Goal: Task Accomplishment & Management: Manage account settings

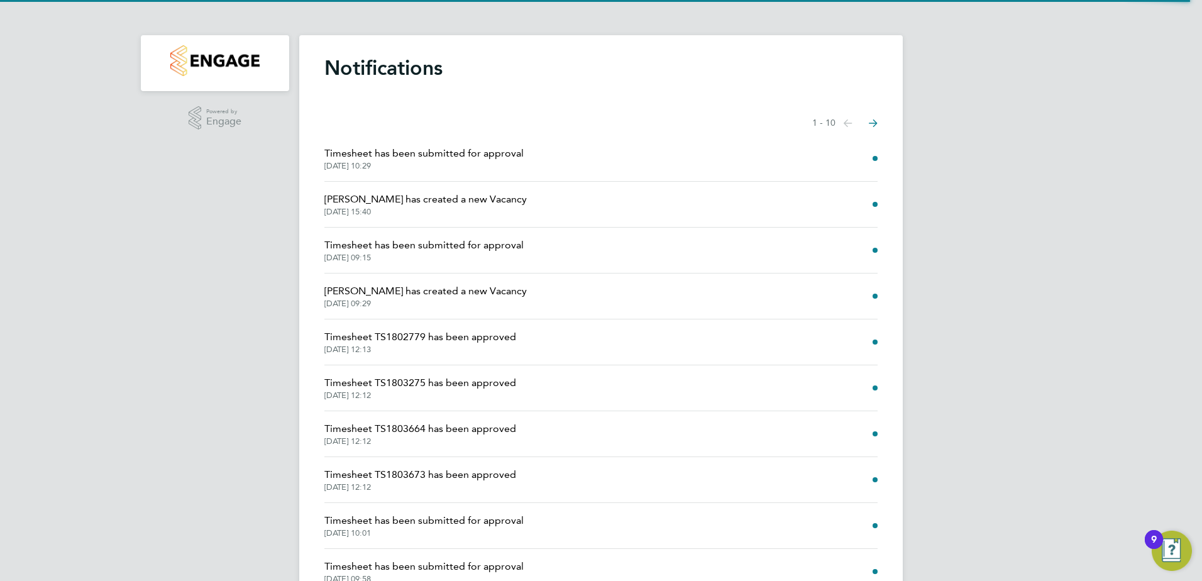
click at [246, 64] on img "Main navigation" at bounding box center [214, 60] width 89 height 31
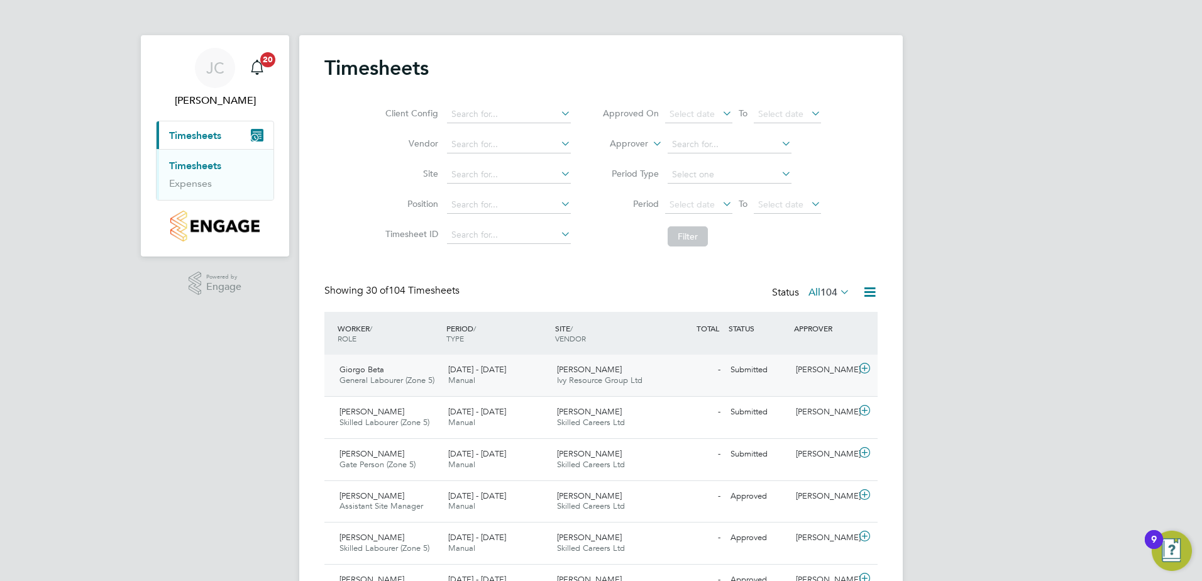
click at [860, 368] on icon at bounding box center [865, 368] width 16 height 10
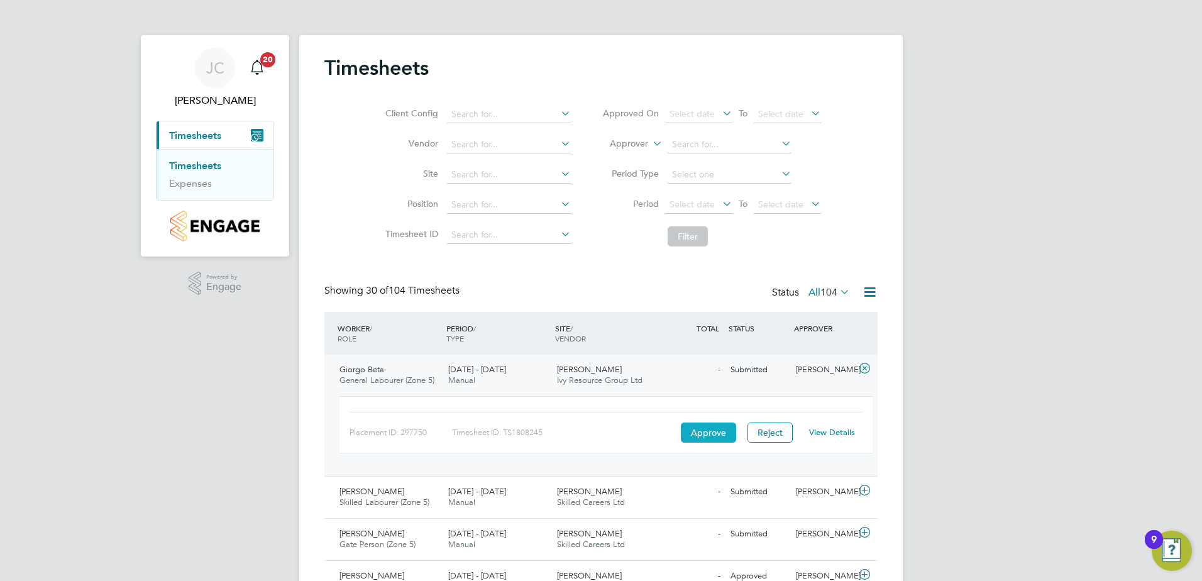
click at [710, 430] on button "Approve" at bounding box center [708, 432] width 55 height 20
click at [197, 162] on link "Timesheets" at bounding box center [195, 166] width 52 height 12
click at [214, 172] on li "Timesheets" at bounding box center [216, 169] width 94 height 18
click at [213, 161] on link "Timesheets" at bounding box center [195, 166] width 52 height 12
click at [704, 432] on button "Approve" at bounding box center [708, 432] width 55 height 20
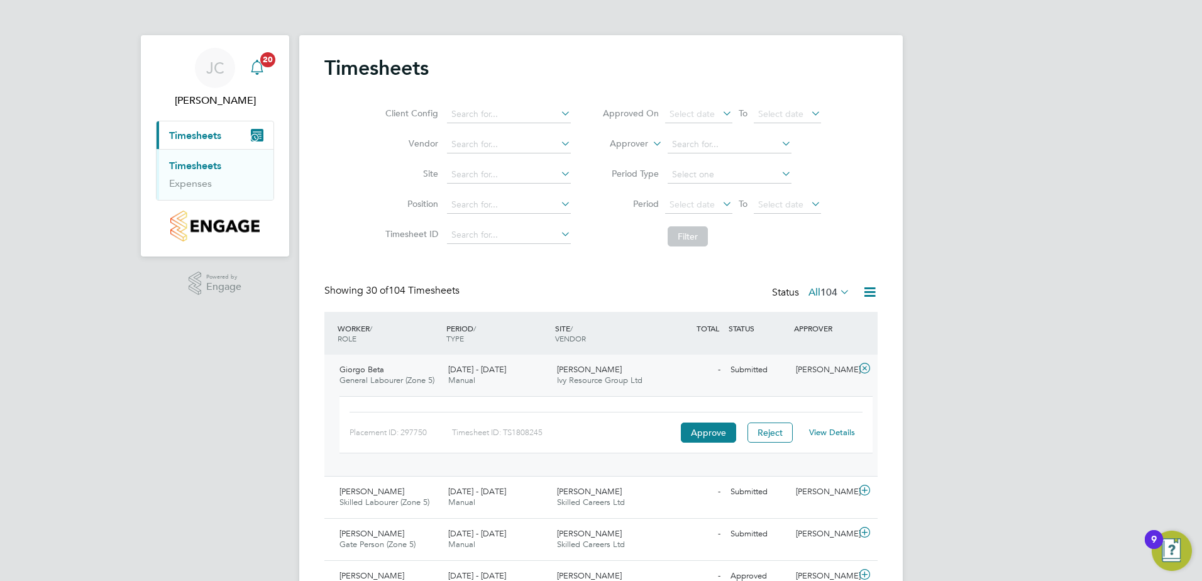
click at [258, 75] on div "Main navigation" at bounding box center [257, 67] width 25 height 25
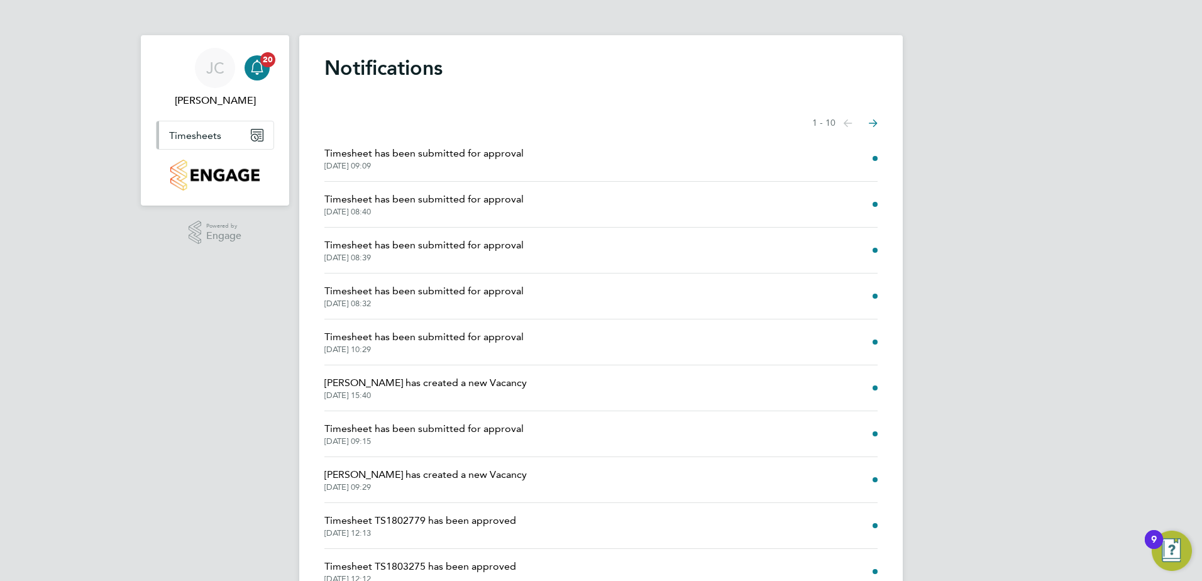
click at [212, 143] on button "Timesheets" at bounding box center [215, 135] width 117 height 28
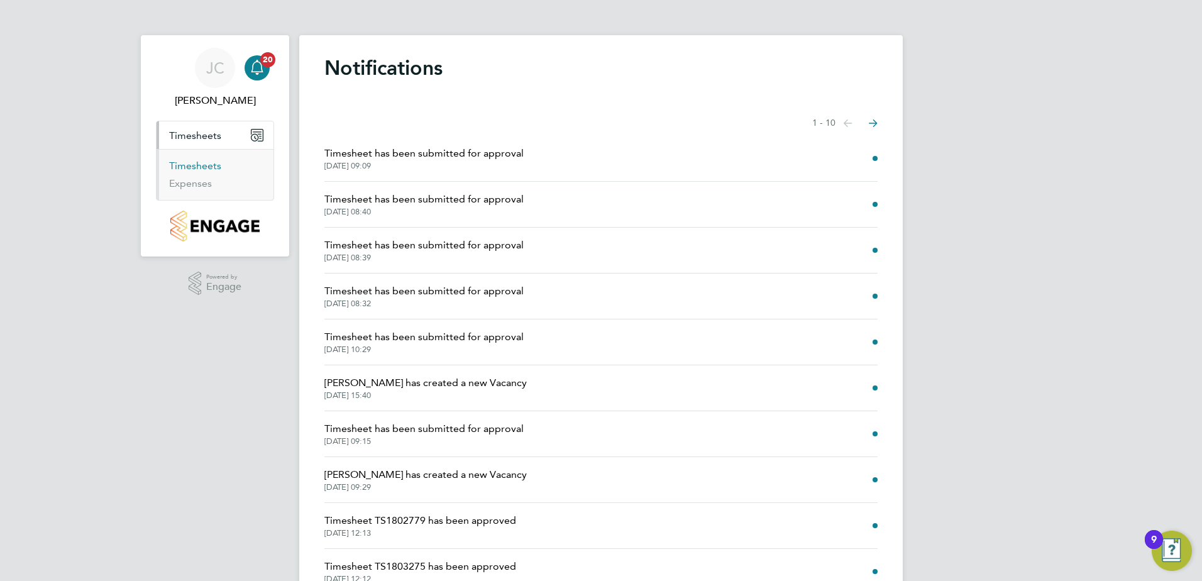
click at [197, 163] on link "Timesheets" at bounding box center [195, 166] width 52 height 12
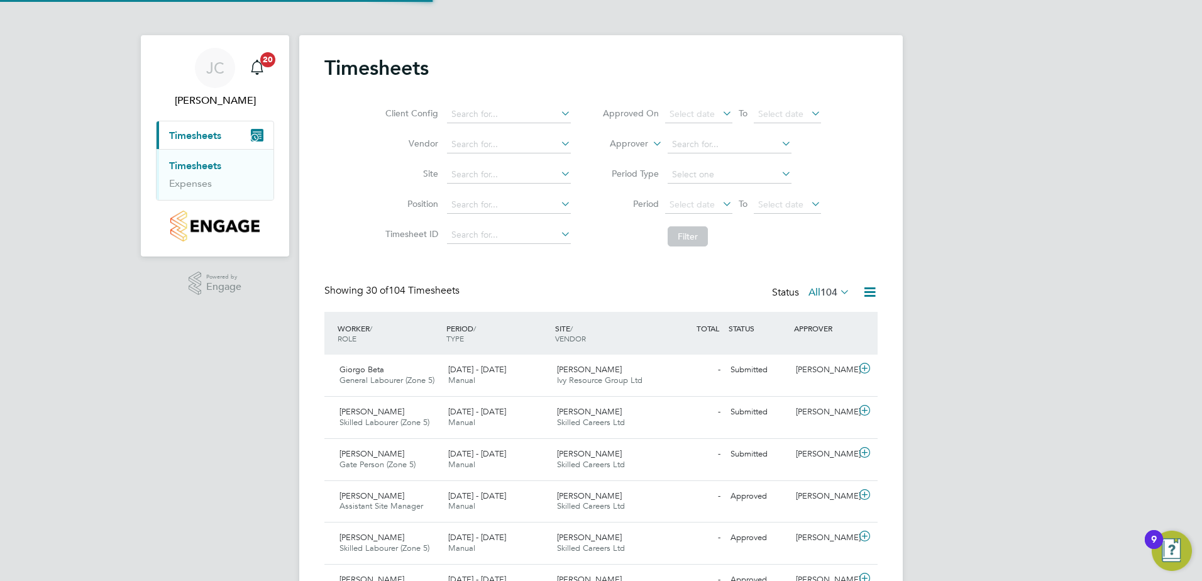
scroll to position [32, 109]
click at [258, 60] on icon "Main navigation" at bounding box center [257, 66] width 12 height 13
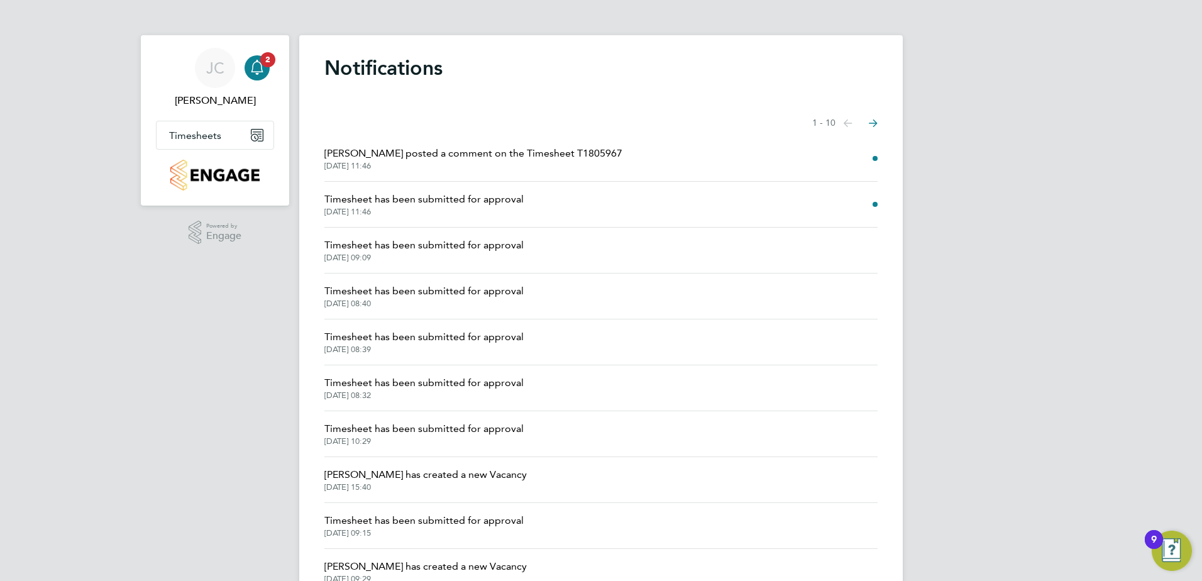
click at [490, 196] on span "Timesheet has been submitted for approval" at bounding box center [423, 199] width 199 height 15
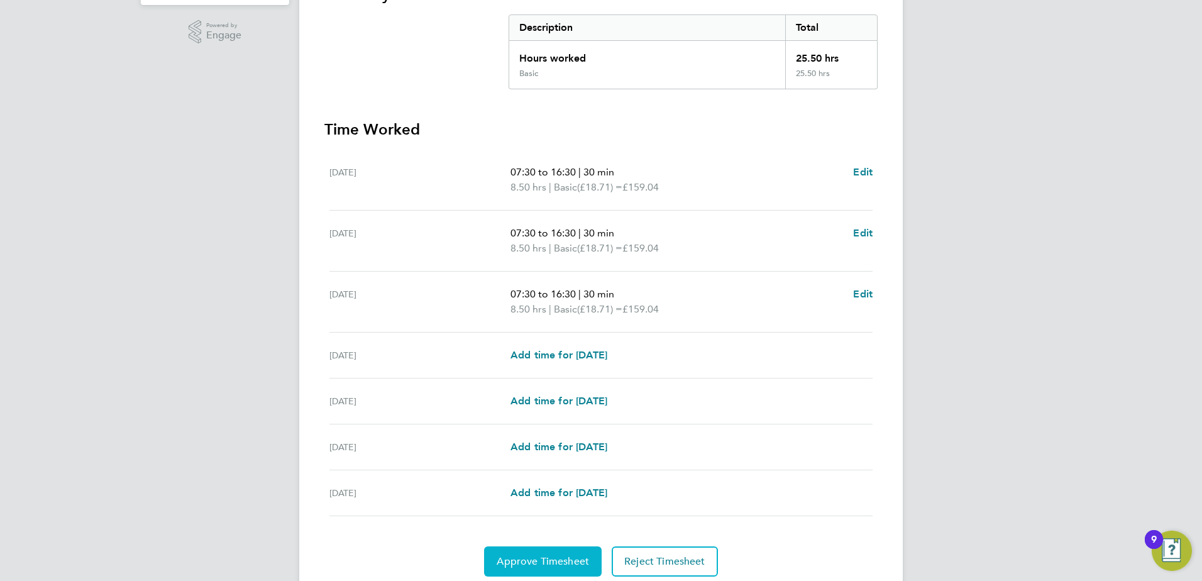
click at [563, 555] on span "Approve Timesheet" at bounding box center [543, 561] width 92 height 13
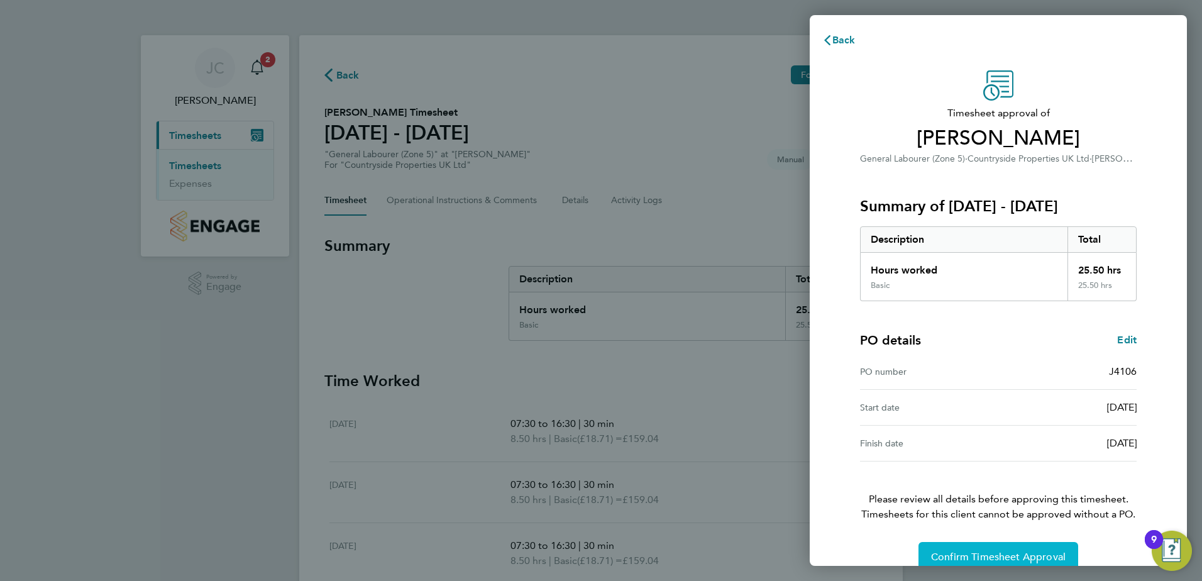
click at [1003, 544] on button "Confirm Timesheet Approval" at bounding box center [999, 557] width 160 height 30
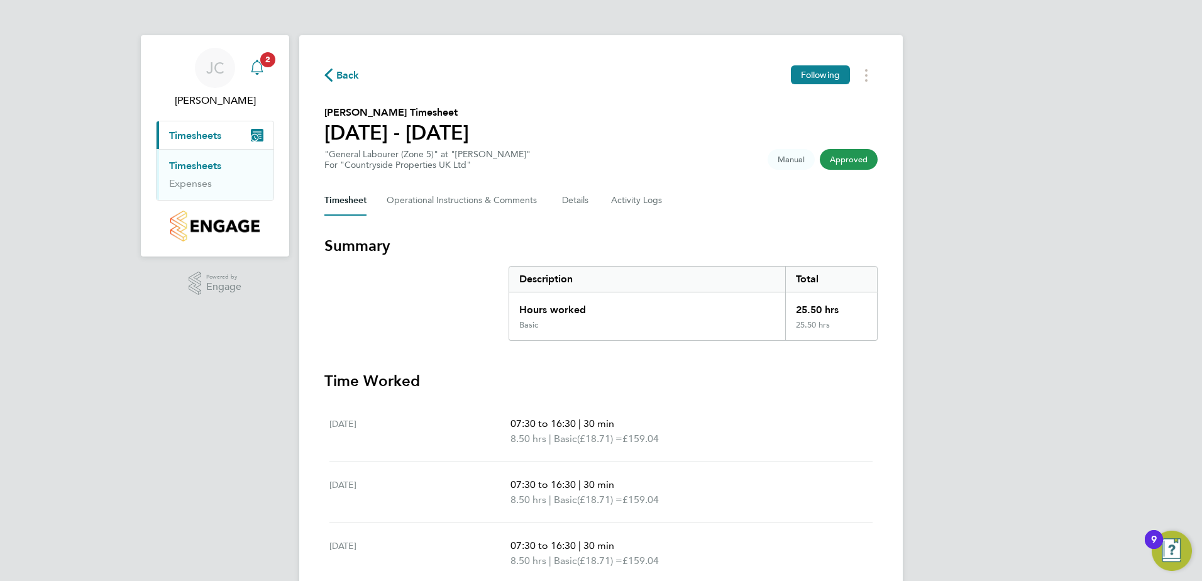
click at [259, 71] on icon "Main navigation" at bounding box center [257, 67] width 15 height 15
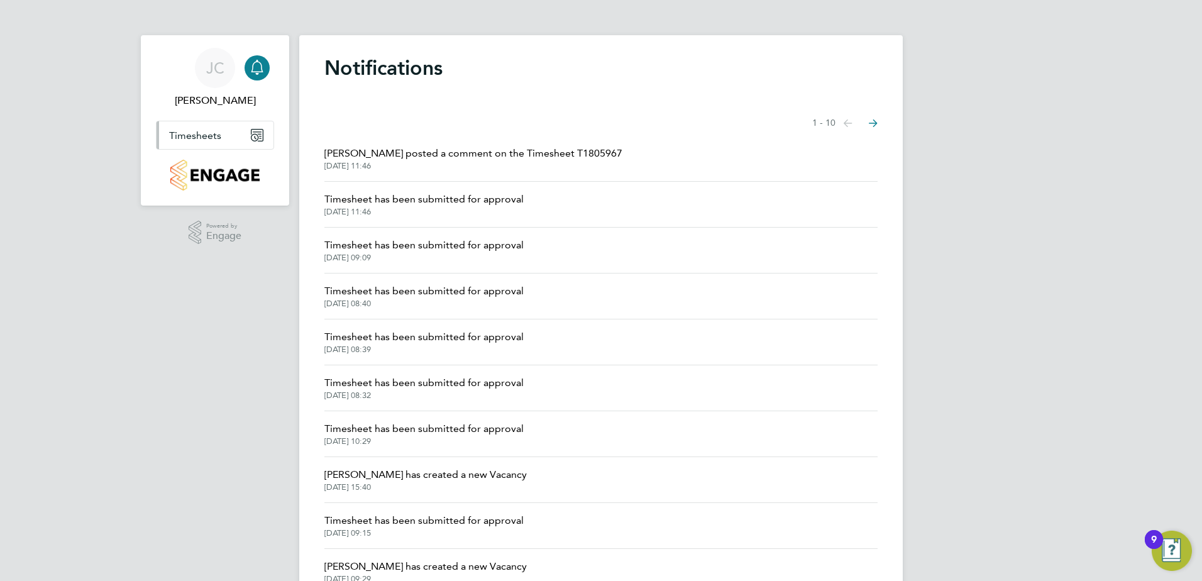
click at [217, 140] on span "Timesheets" at bounding box center [195, 136] width 52 height 12
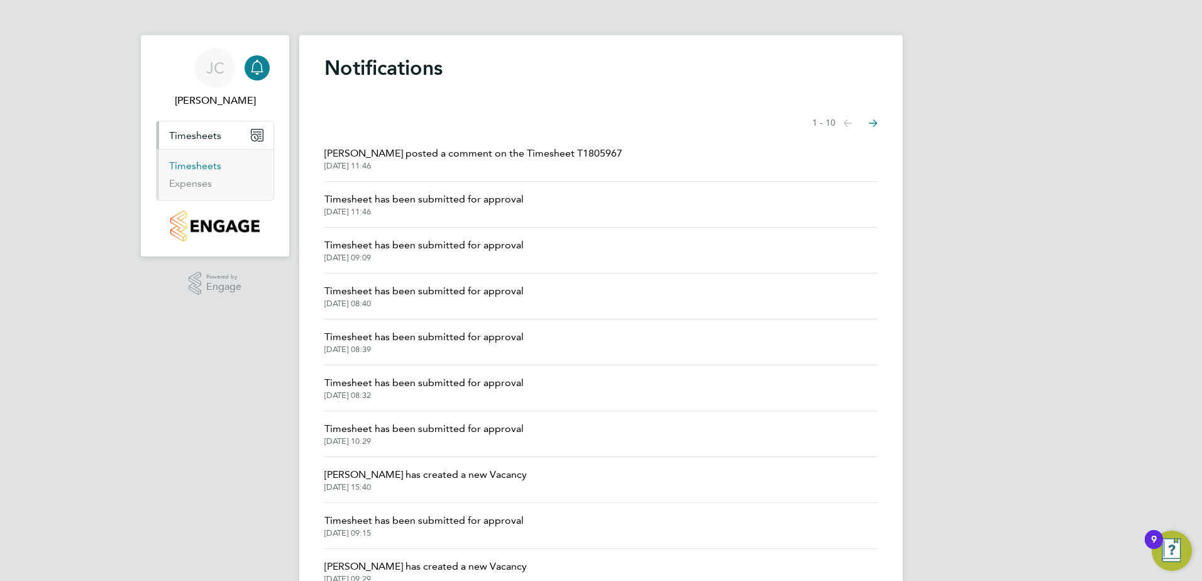
click at [202, 168] on link "Timesheets" at bounding box center [195, 166] width 52 height 12
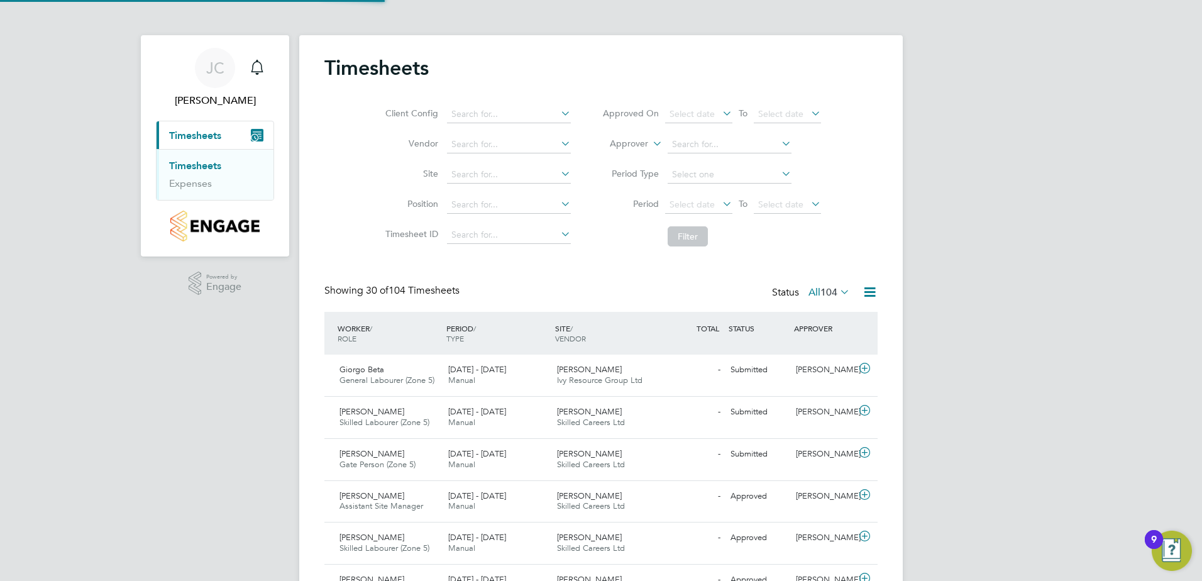
scroll to position [32, 109]
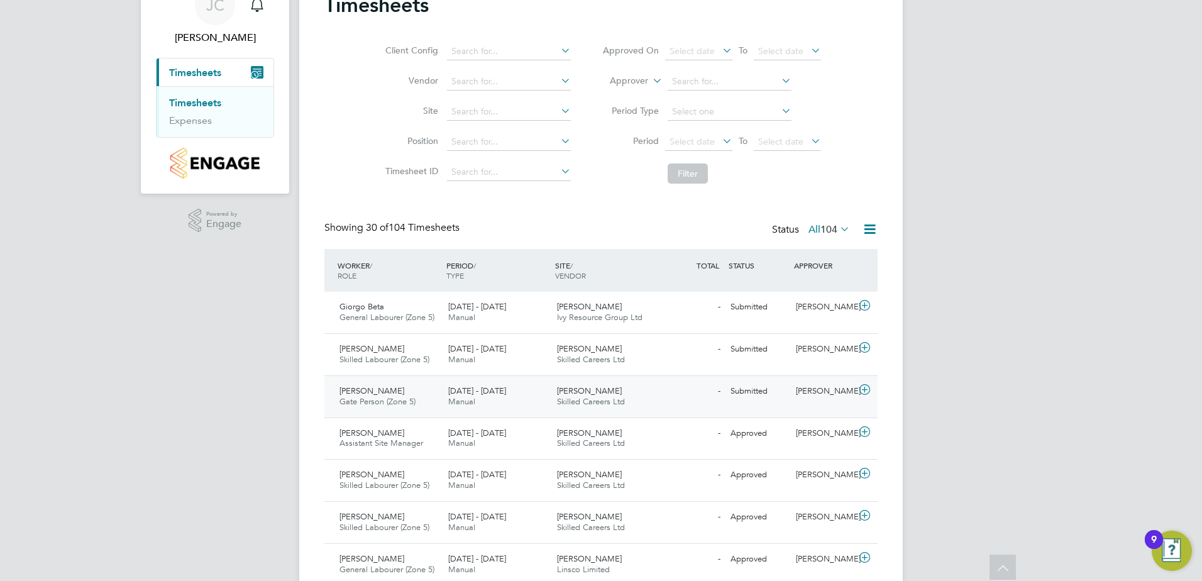
click at [864, 394] on icon at bounding box center [865, 390] width 16 height 10
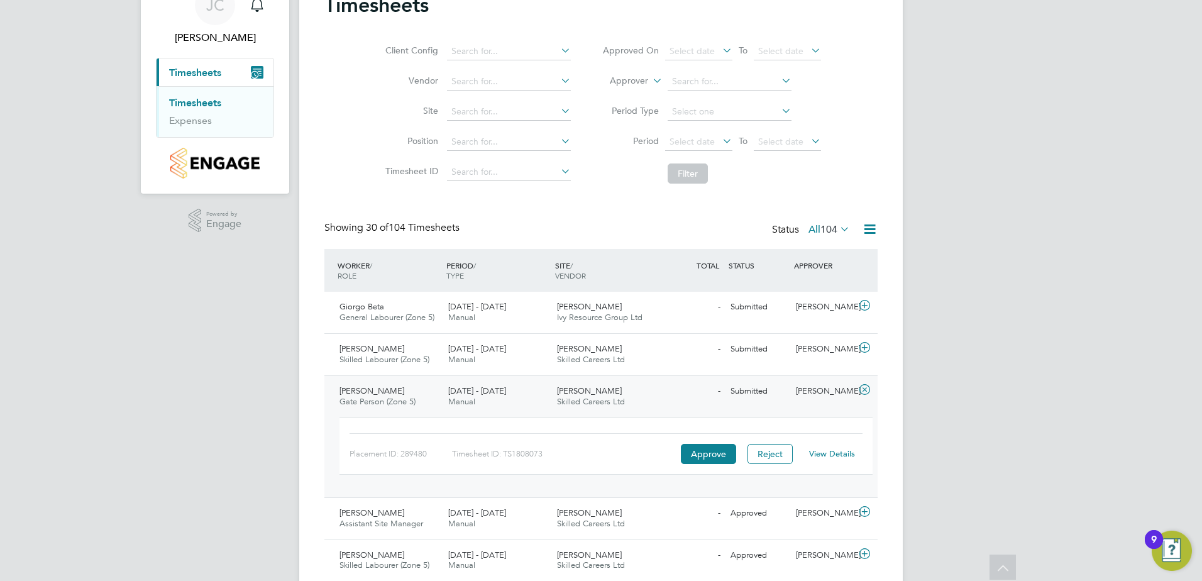
click at [864, 394] on icon at bounding box center [865, 390] width 16 height 10
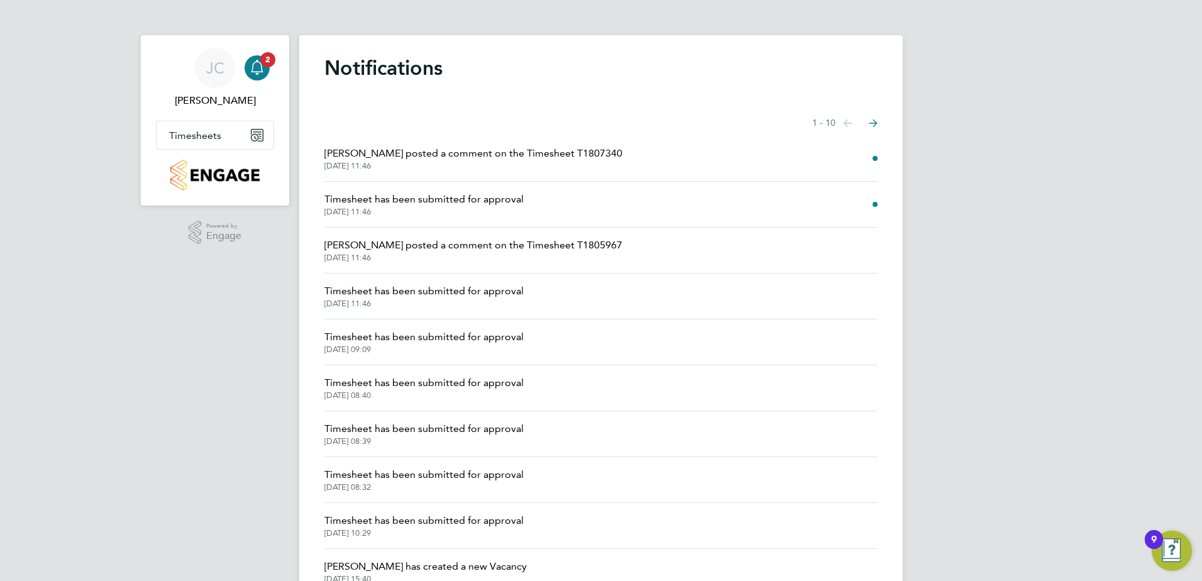
click at [480, 165] on span "26 Aug 2025, 11:46" at bounding box center [473, 166] width 298 height 10
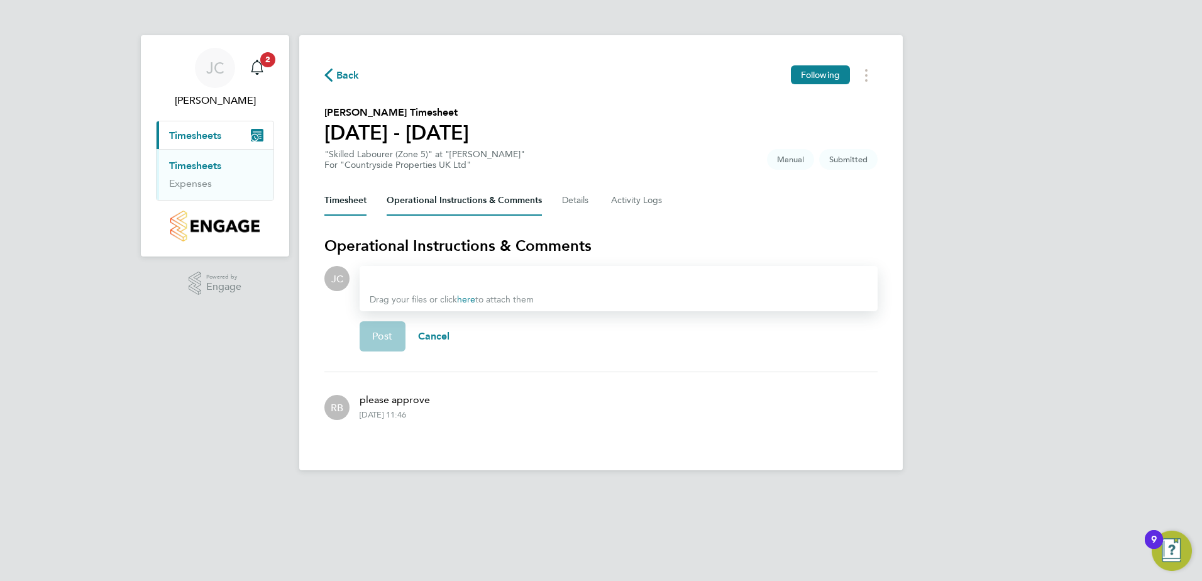
click at [350, 197] on button "Timesheet" at bounding box center [345, 200] width 42 height 30
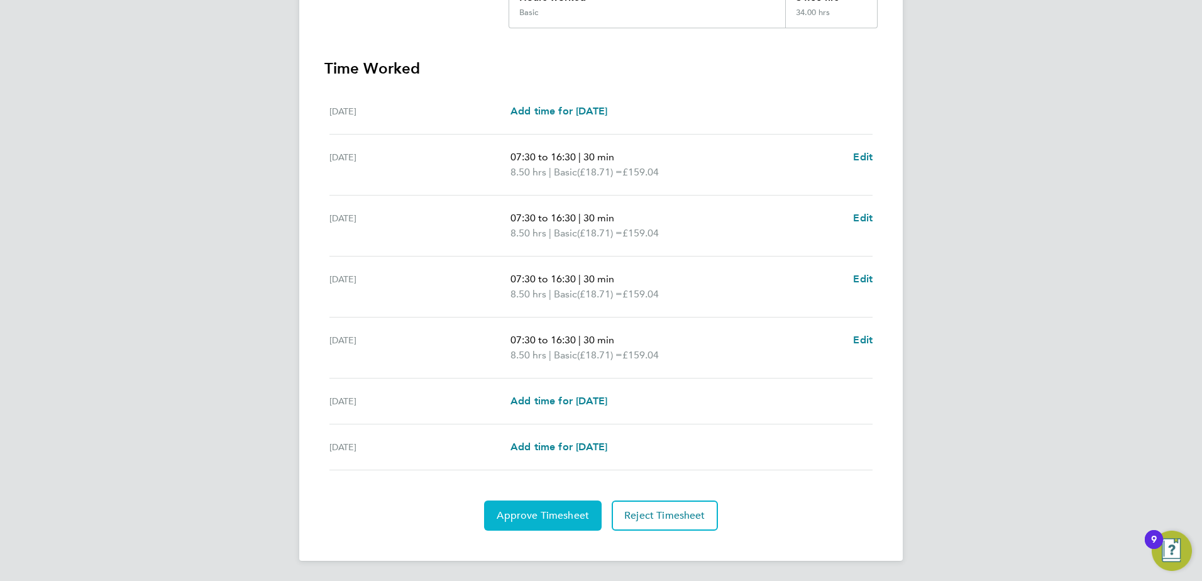
click at [544, 517] on span "Approve Timesheet" at bounding box center [543, 515] width 92 height 13
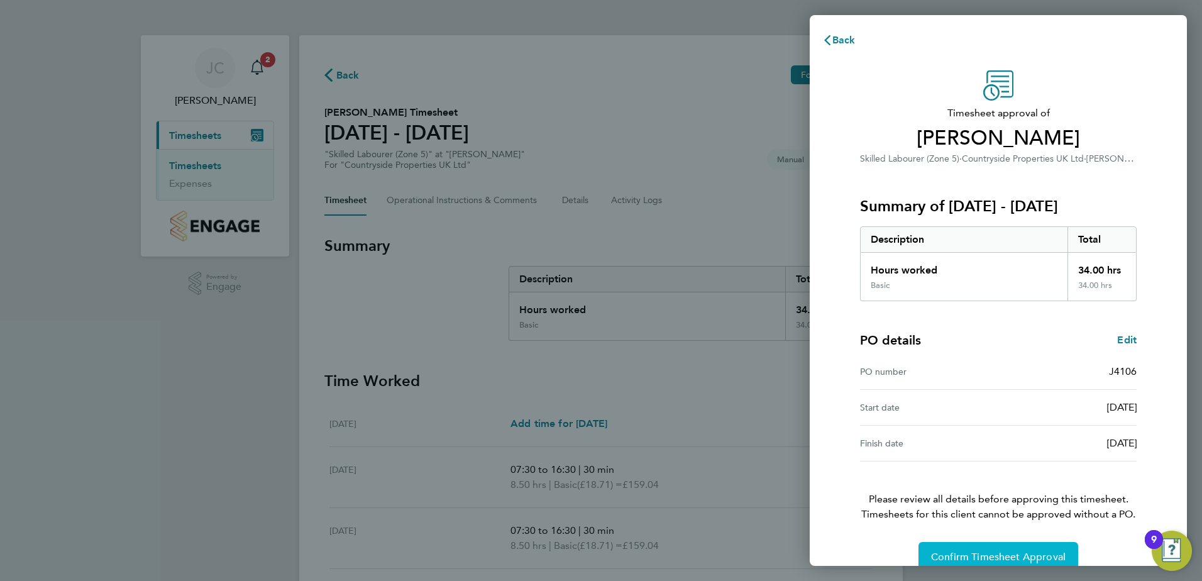
click at [999, 560] on span "Confirm Timesheet Approval" at bounding box center [998, 557] width 135 height 13
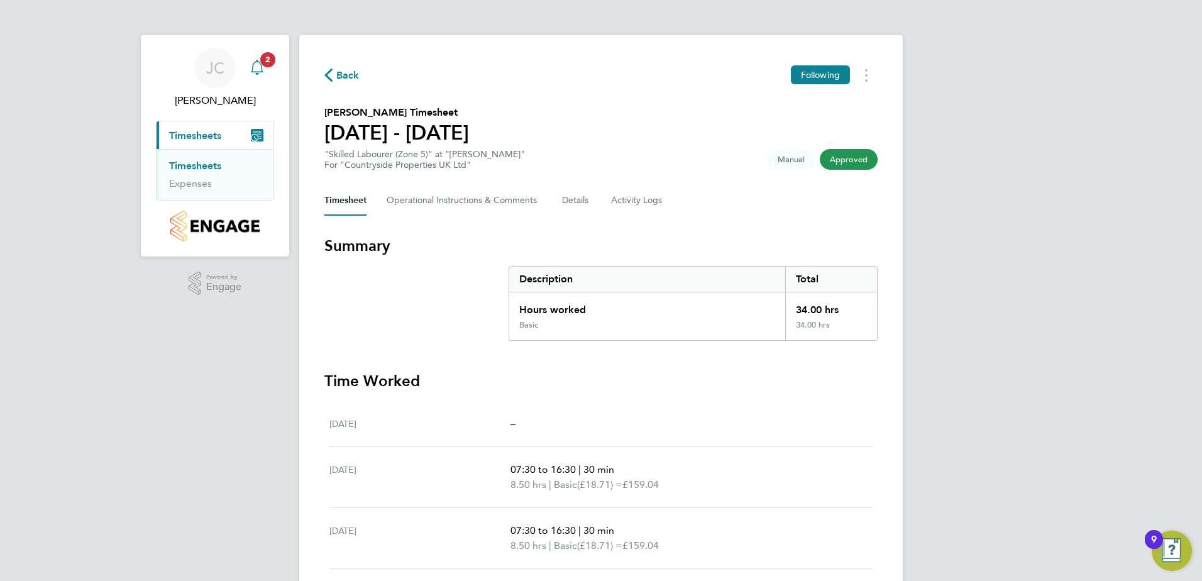
click at [266, 63] on span "2" at bounding box center [267, 59] width 15 height 15
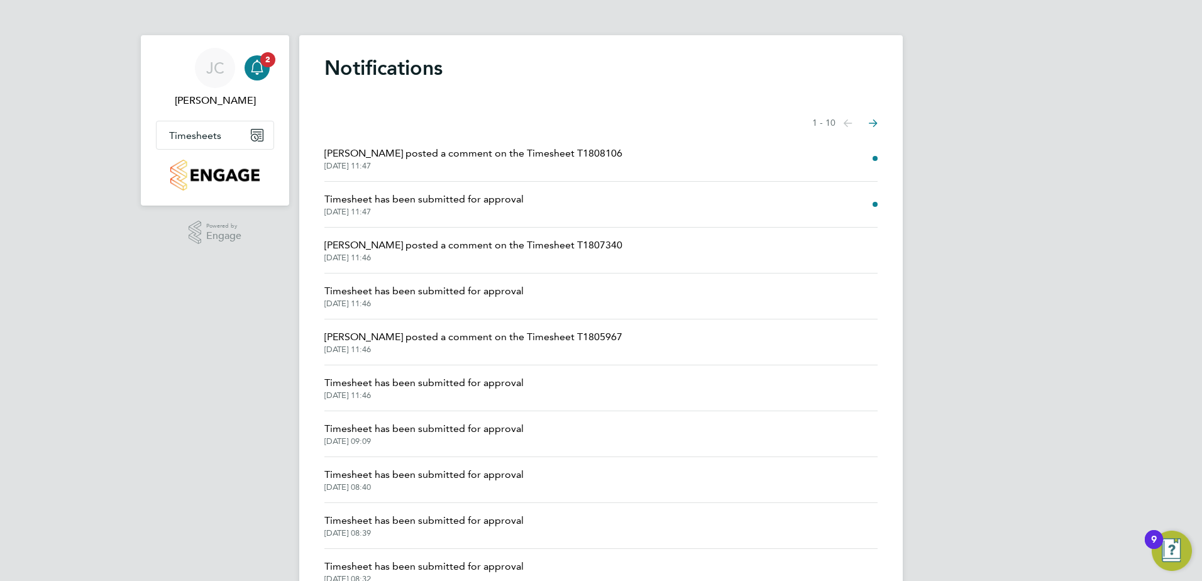
click at [450, 203] on span "Timesheet has been submitted for approval" at bounding box center [423, 199] width 199 height 15
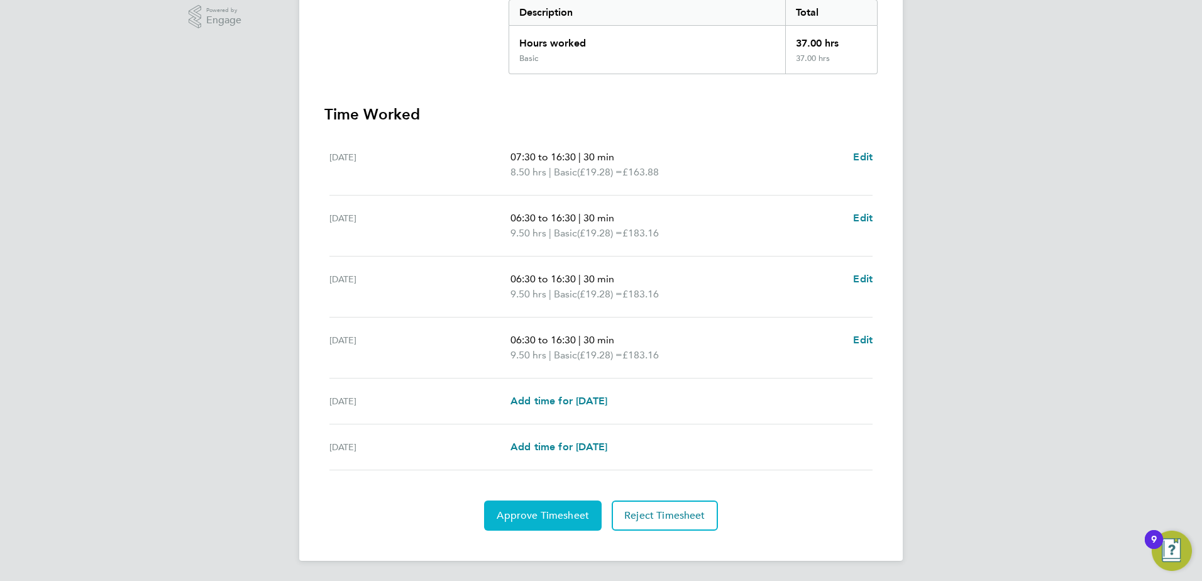
click at [528, 511] on span "Approve Timesheet" at bounding box center [543, 515] width 92 height 13
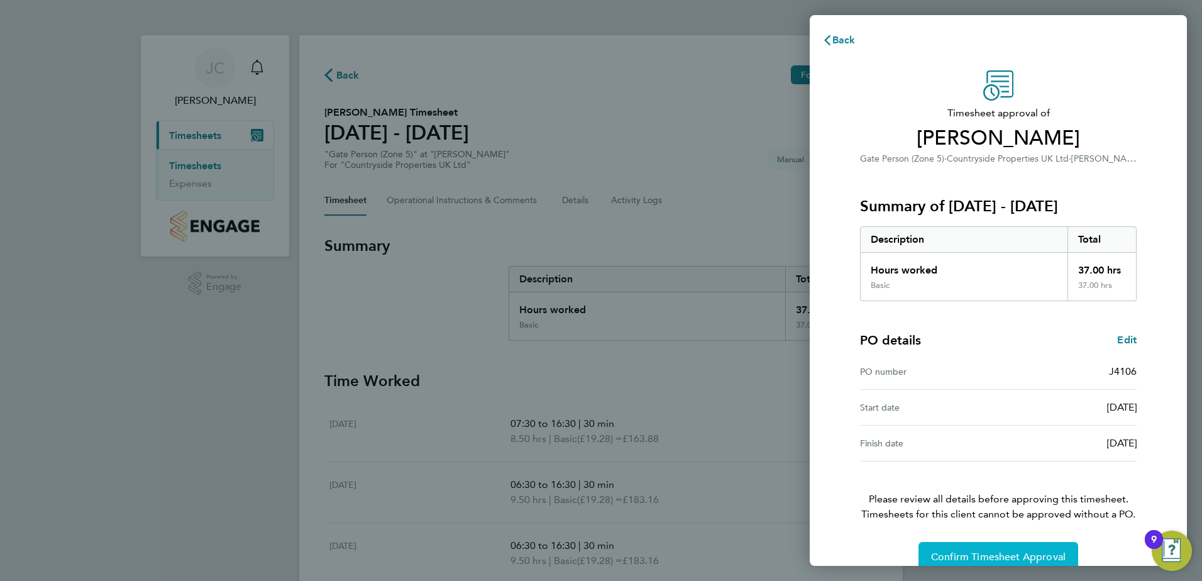
click at [988, 551] on span "Confirm Timesheet Approval" at bounding box center [998, 557] width 135 height 13
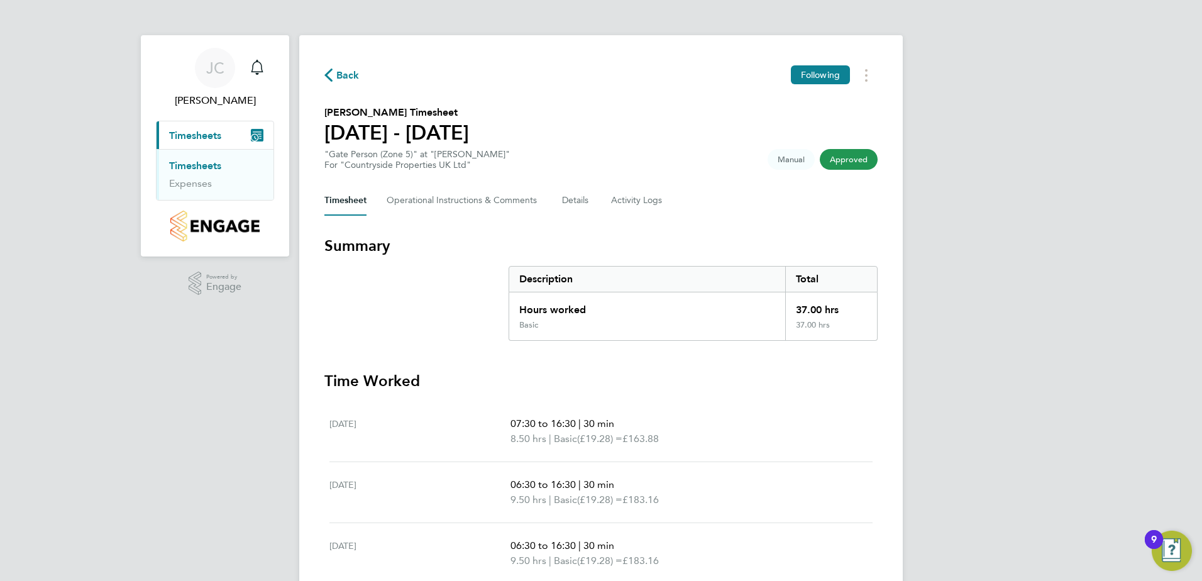
click at [223, 131] on button "Current page: Timesheets" at bounding box center [215, 135] width 117 height 28
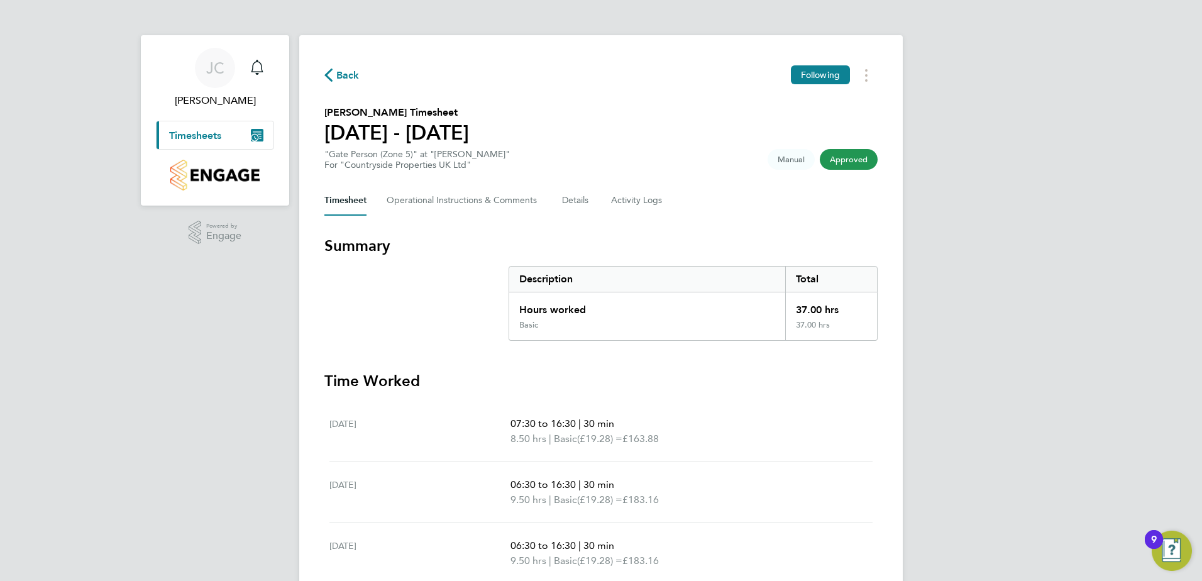
click at [218, 134] on span "Timesheets" at bounding box center [195, 136] width 52 height 12
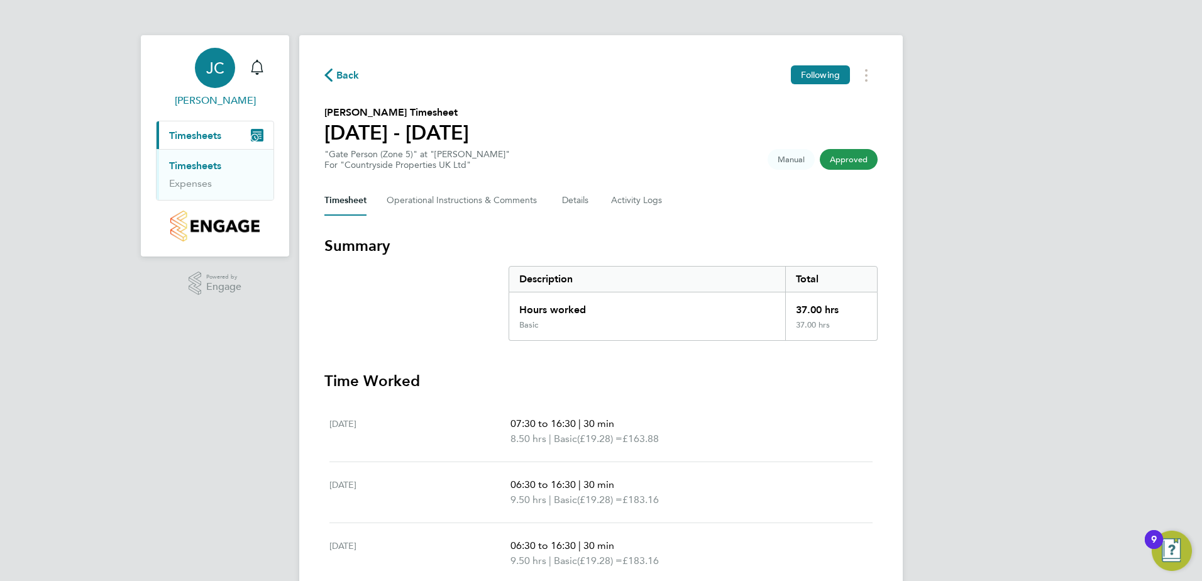
click at [271, 67] on link "JC John Cousins" at bounding box center [215, 78] width 118 height 60
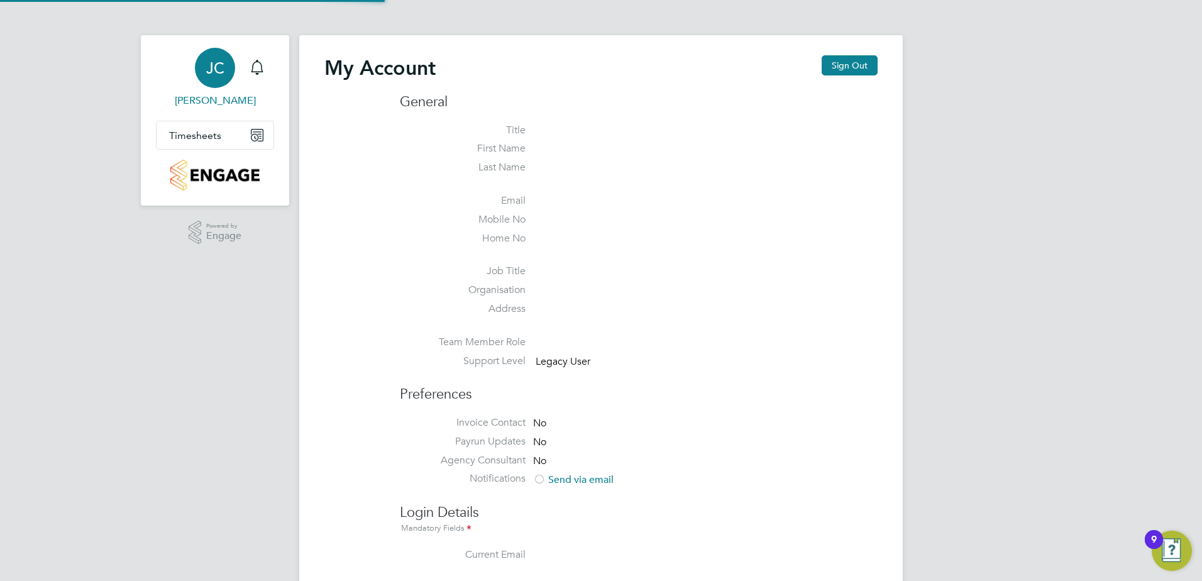
type input "john.cousins@vistry.co.uk"
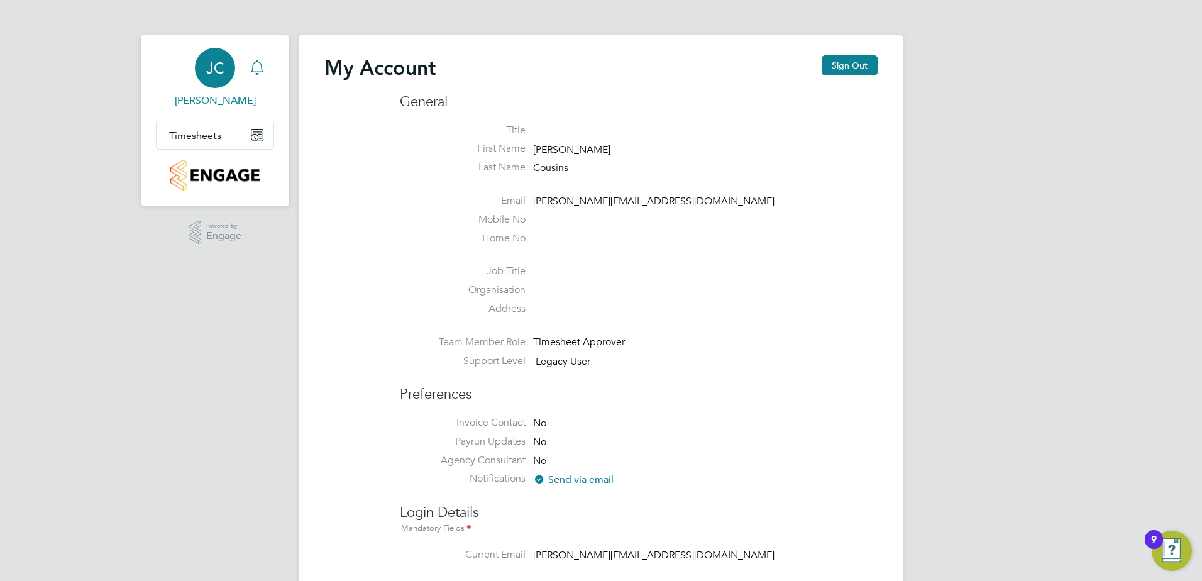
click at [268, 63] on div "Main navigation" at bounding box center [257, 67] width 25 height 25
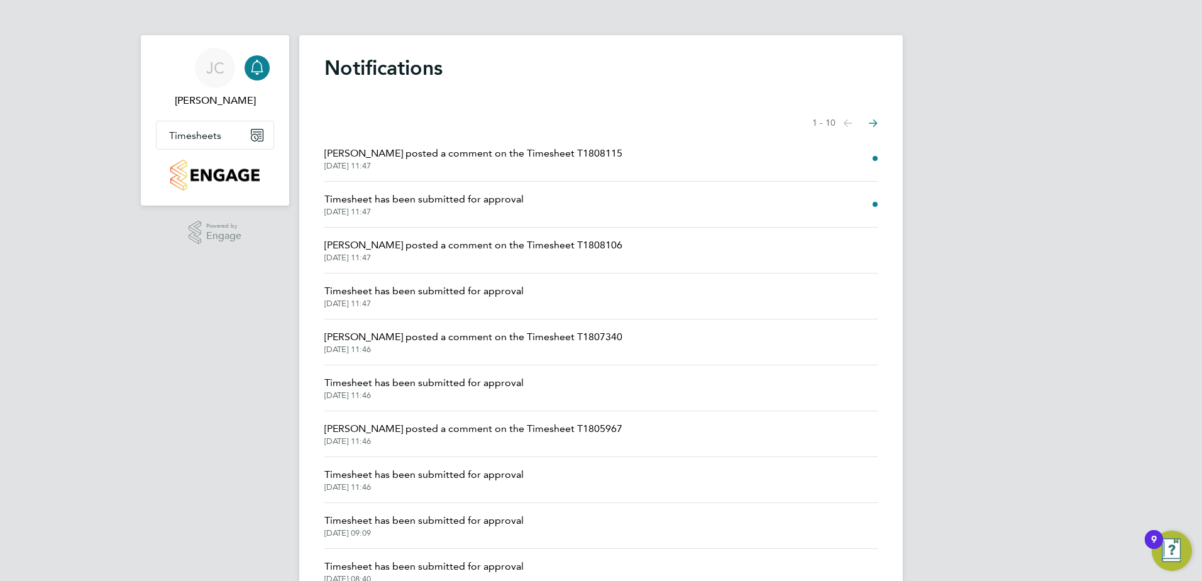
click at [525, 146] on span "Ryan Burns posted a comment on the Timesheet T1808115" at bounding box center [473, 153] width 298 height 15
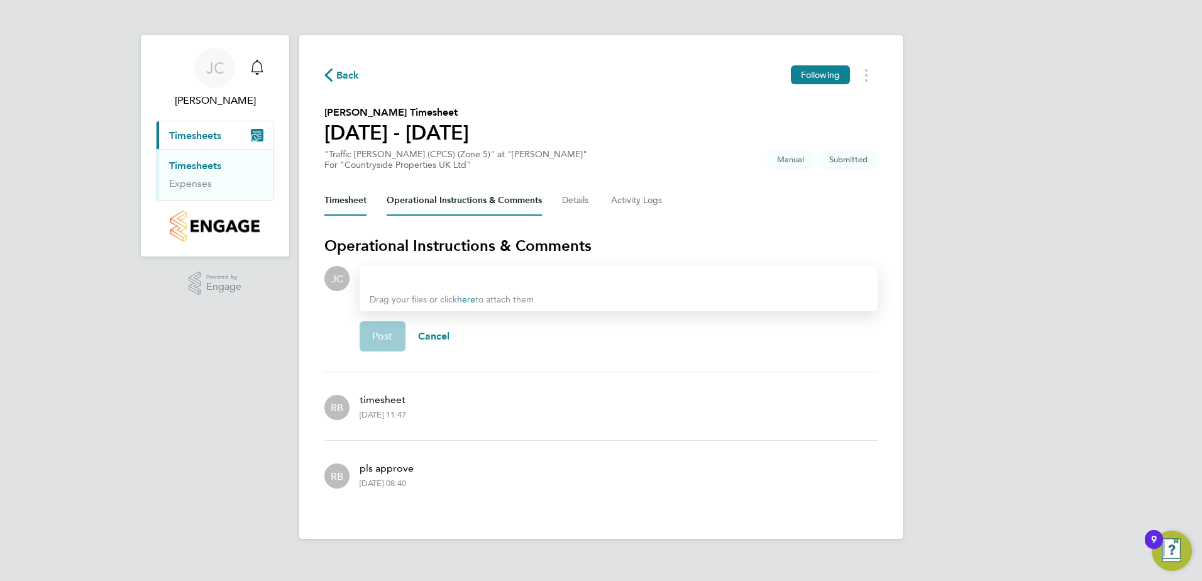
click at [350, 188] on button "Timesheet" at bounding box center [345, 200] width 42 height 30
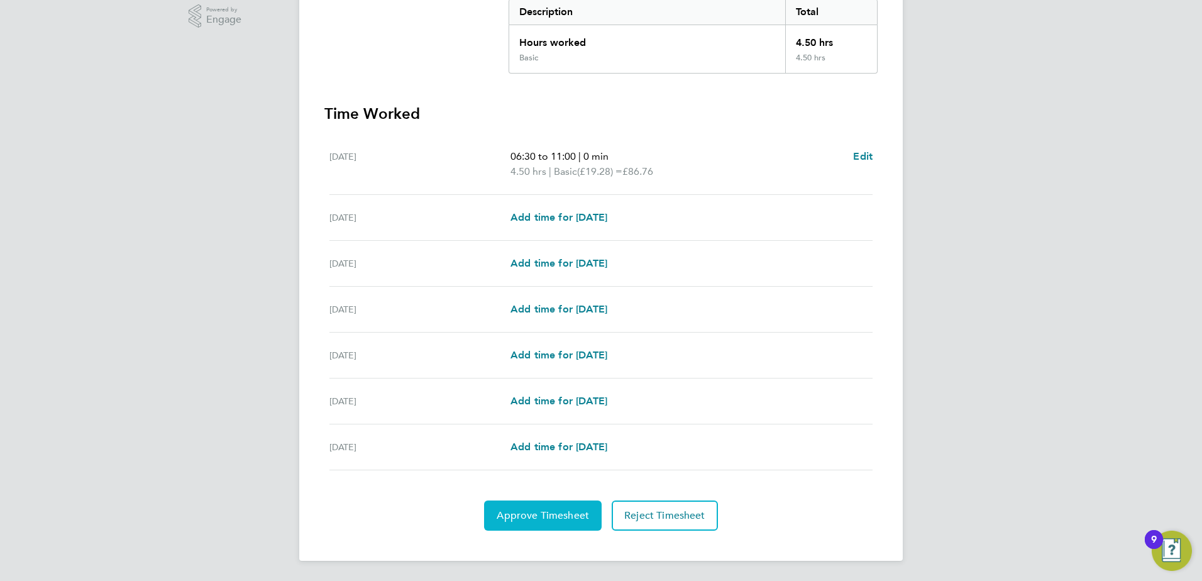
click at [507, 516] on span "Approve Timesheet" at bounding box center [543, 515] width 92 height 13
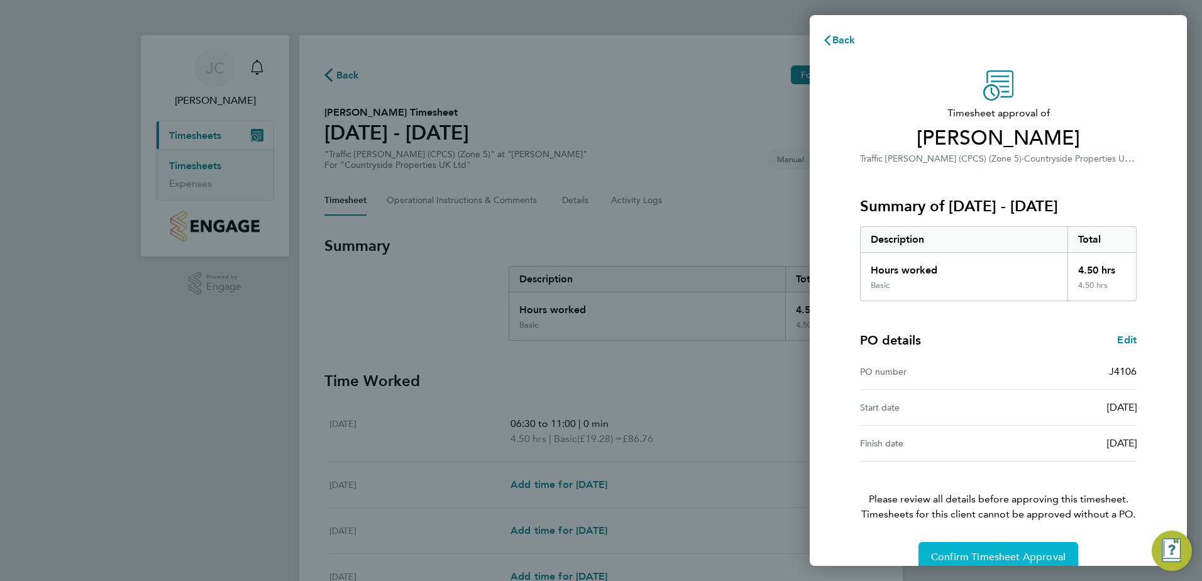
drag, startPoint x: 1000, startPoint y: 566, endPoint x: 997, endPoint y: 549, distance: 17.2
click at [1000, 566] on div "Back Timesheet approval of Radoslaw Mamcarz Traffic Marshall (CPCS) (Zone 5) · …" at bounding box center [601, 290] width 1202 height 581
click at [997, 549] on button "Confirm Timesheet Approval" at bounding box center [999, 557] width 160 height 30
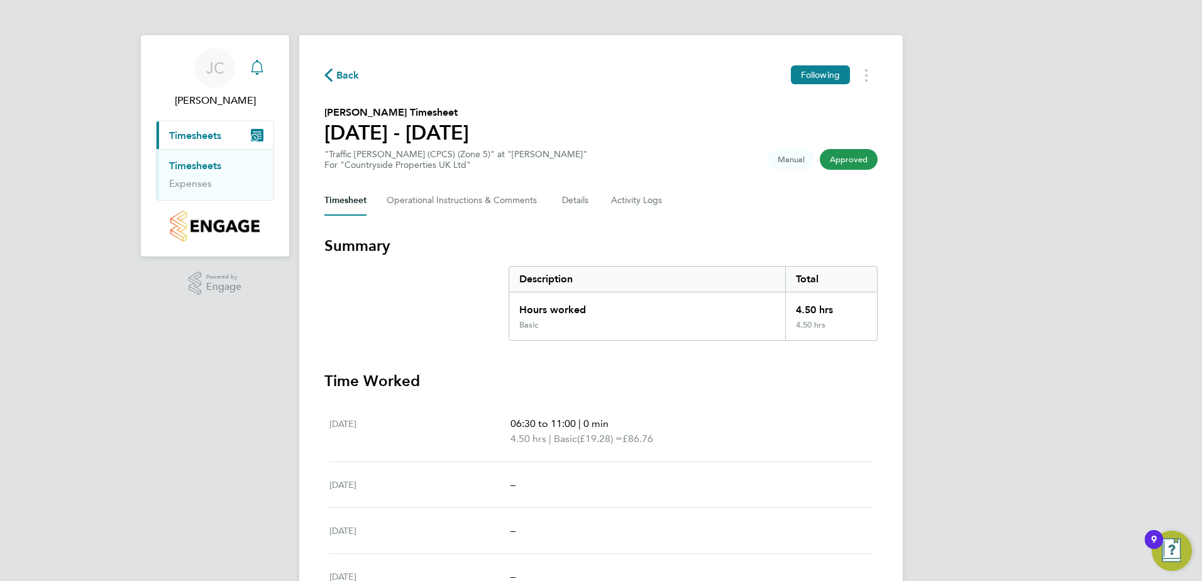
click at [255, 69] on icon "Main navigation" at bounding box center [257, 67] width 15 height 15
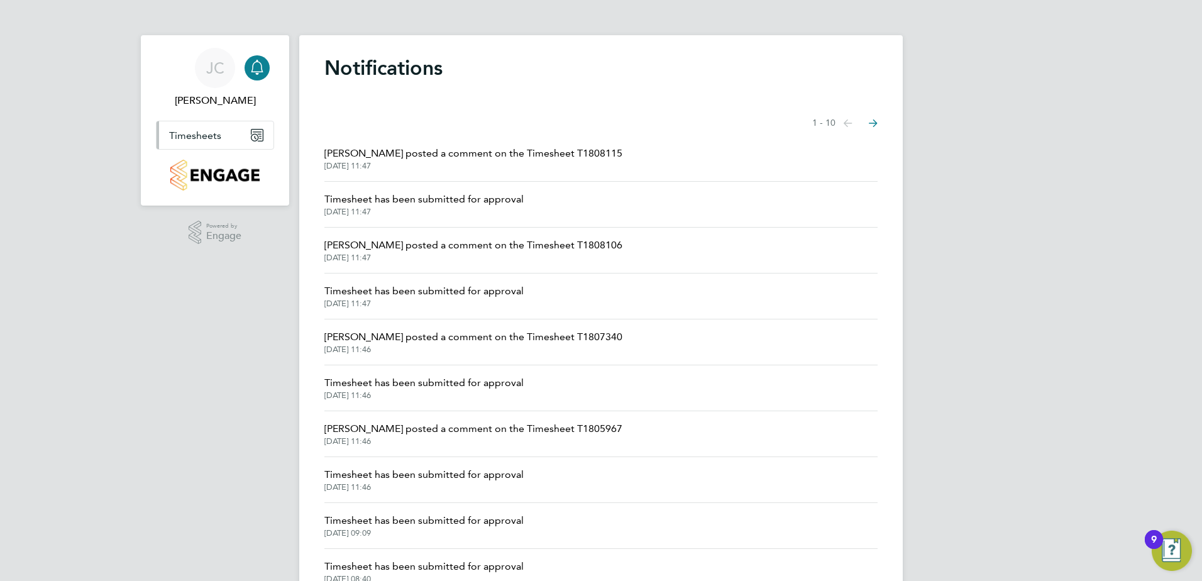
click at [208, 136] on span "Timesheets" at bounding box center [195, 136] width 52 height 12
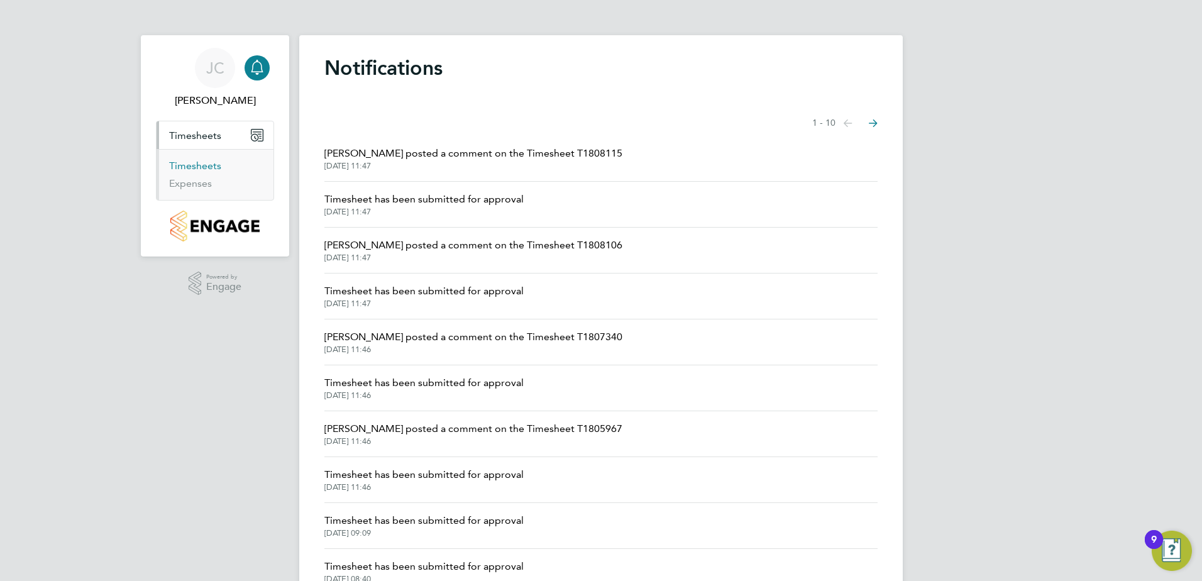
click at [202, 162] on link "Timesheets" at bounding box center [195, 166] width 52 height 12
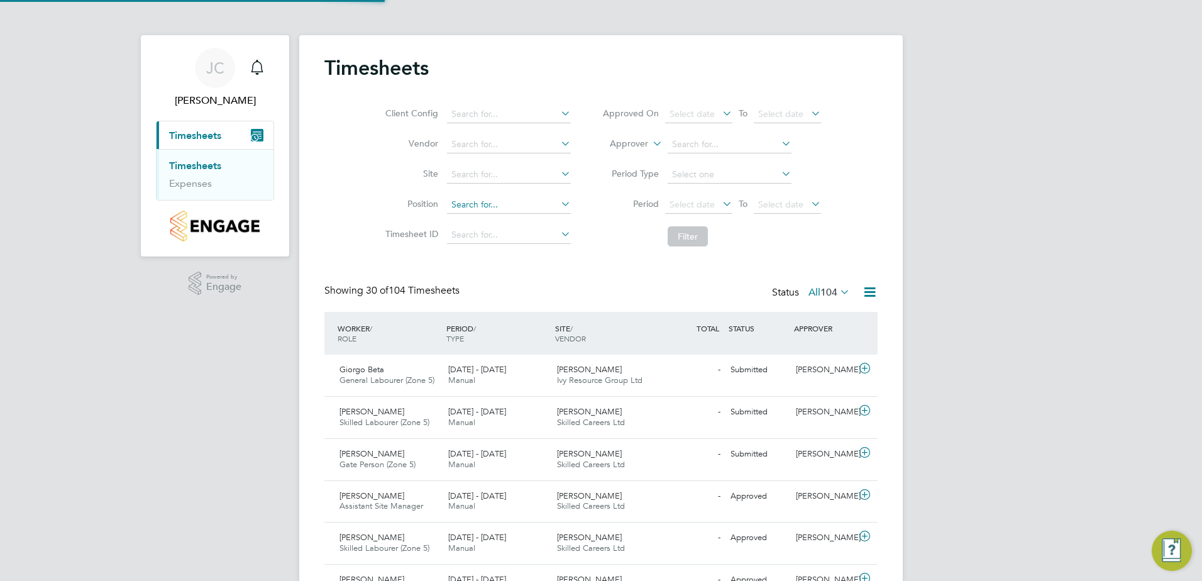
scroll to position [32, 109]
click at [260, 68] on icon "Main navigation" at bounding box center [257, 67] width 15 height 15
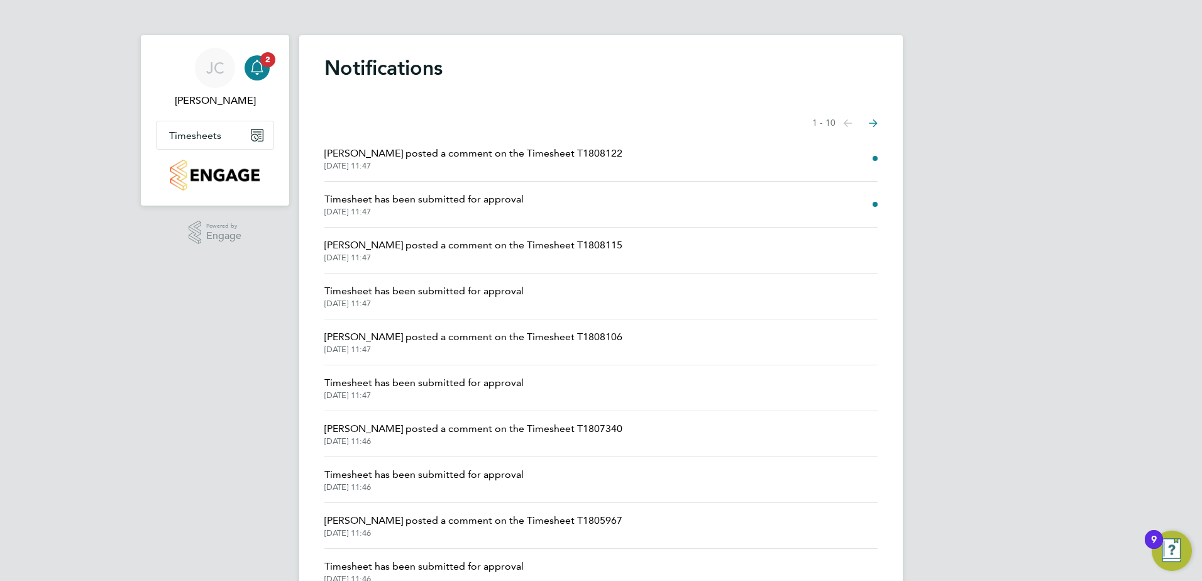
click at [481, 200] on span "Timesheet has been submitted for approval" at bounding box center [423, 199] width 199 height 15
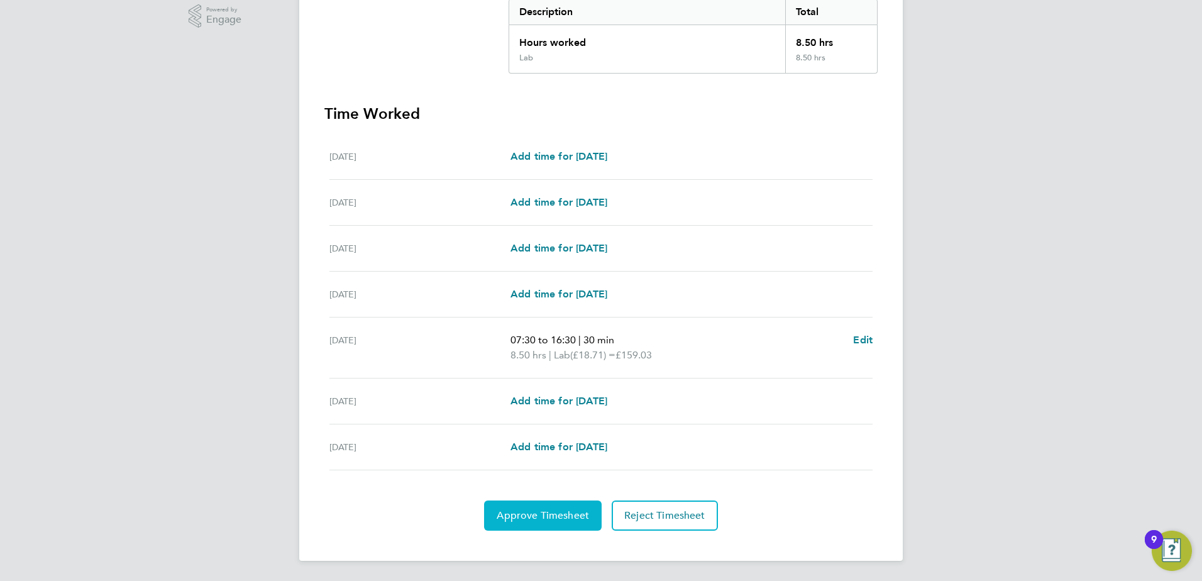
click at [551, 511] on span "Approve Timesheet" at bounding box center [543, 515] width 92 height 13
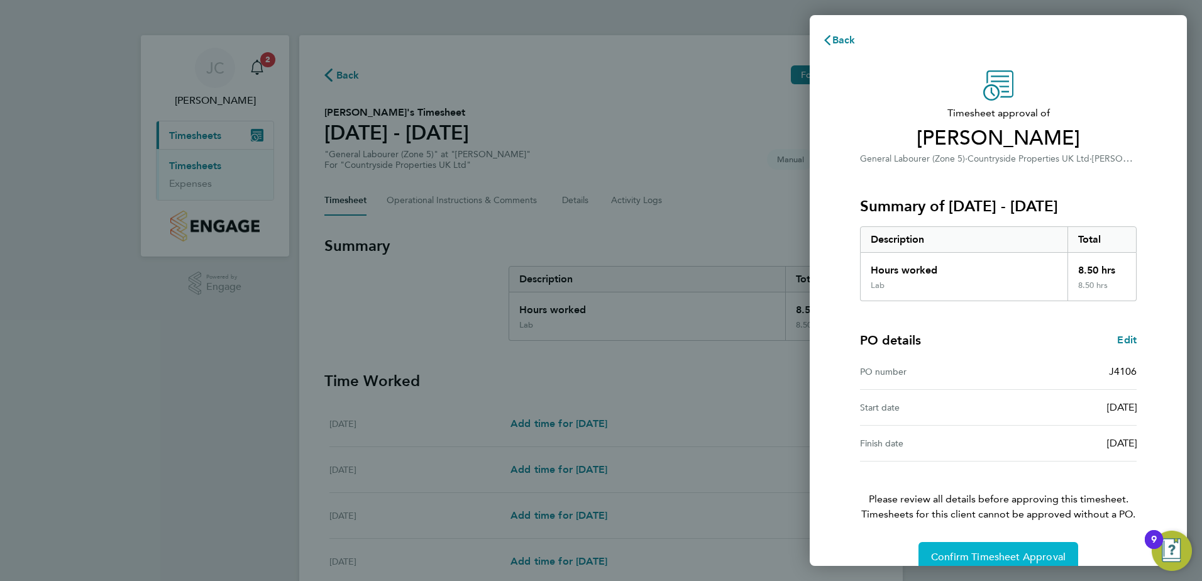
click at [991, 557] on span "Confirm Timesheet Approval" at bounding box center [998, 557] width 135 height 13
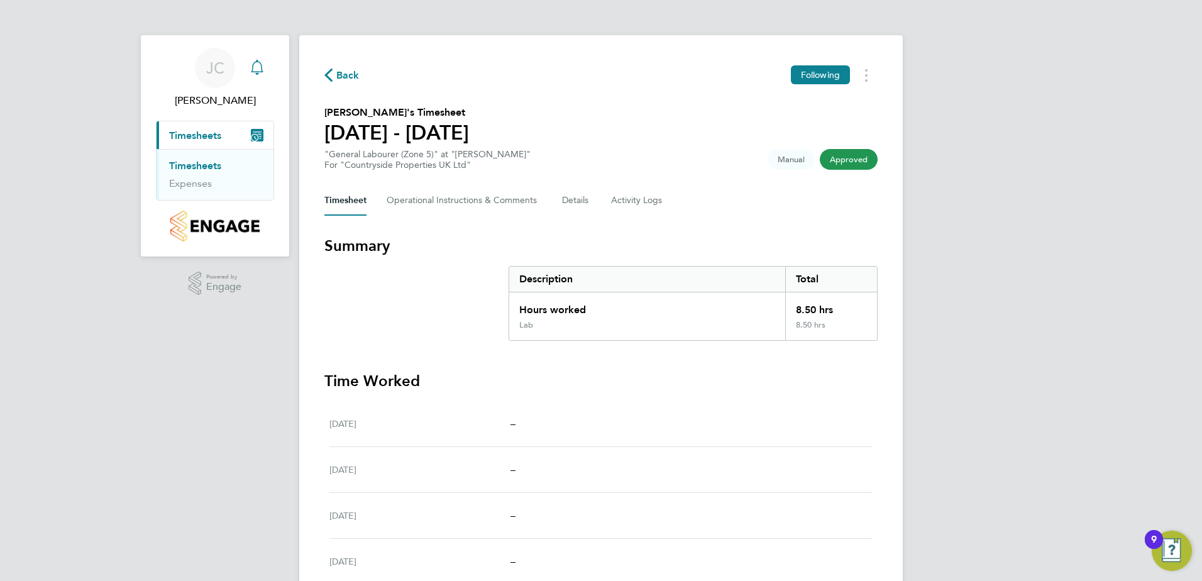
click at [260, 77] on div "Main navigation" at bounding box center [257, 67] width 25 height 25
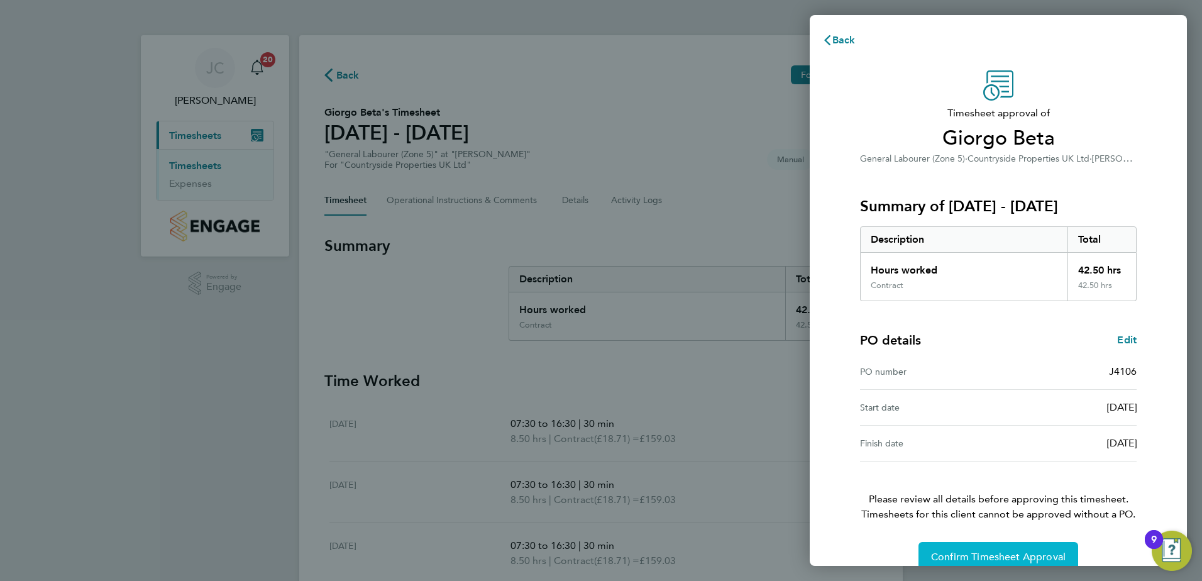
click at [969, 553] on span "Confirm Timesheet Approval" at bounding box center [998, 557] width 135 height 13
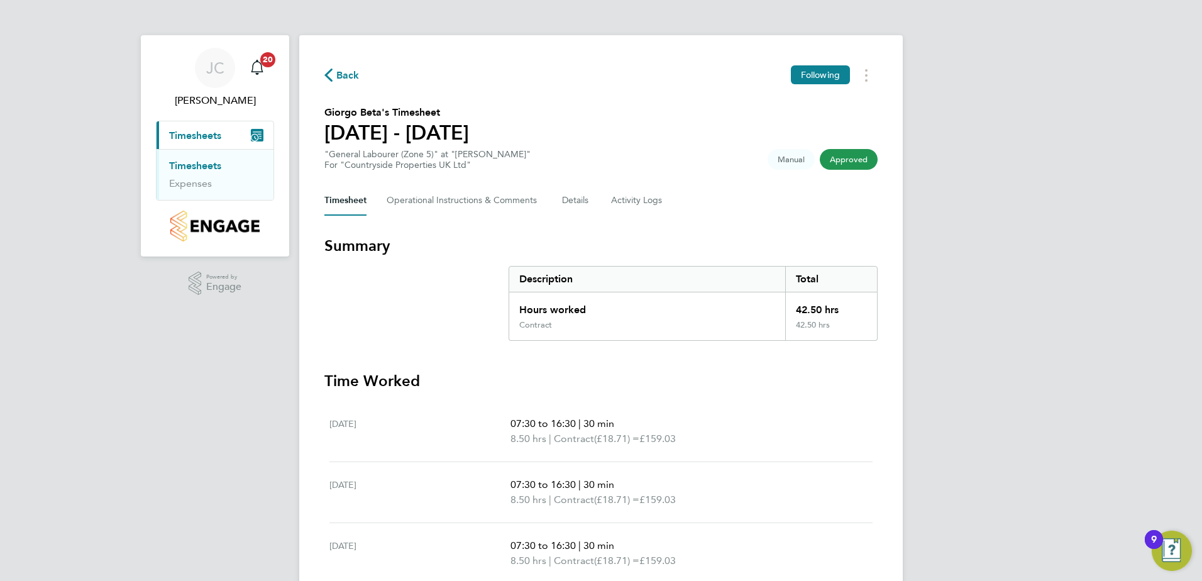
click at [210, 167] on link "Timesheets" at bounding box center [195, 166] width 52 height 12
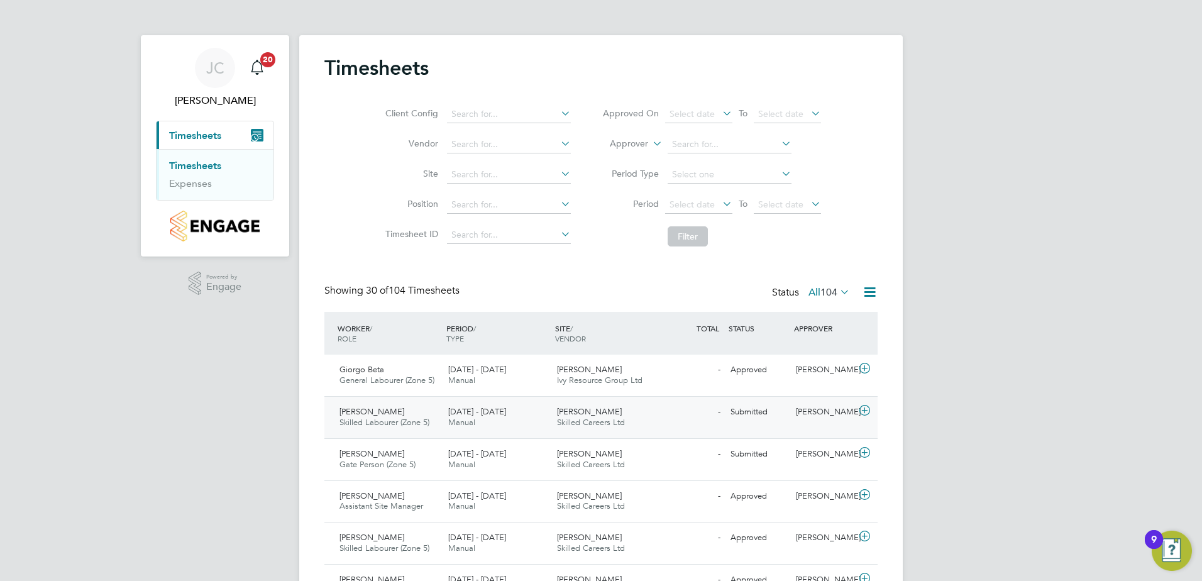
click at [864, 409] on icon at bounding box center [865, 411] width 16 height 10
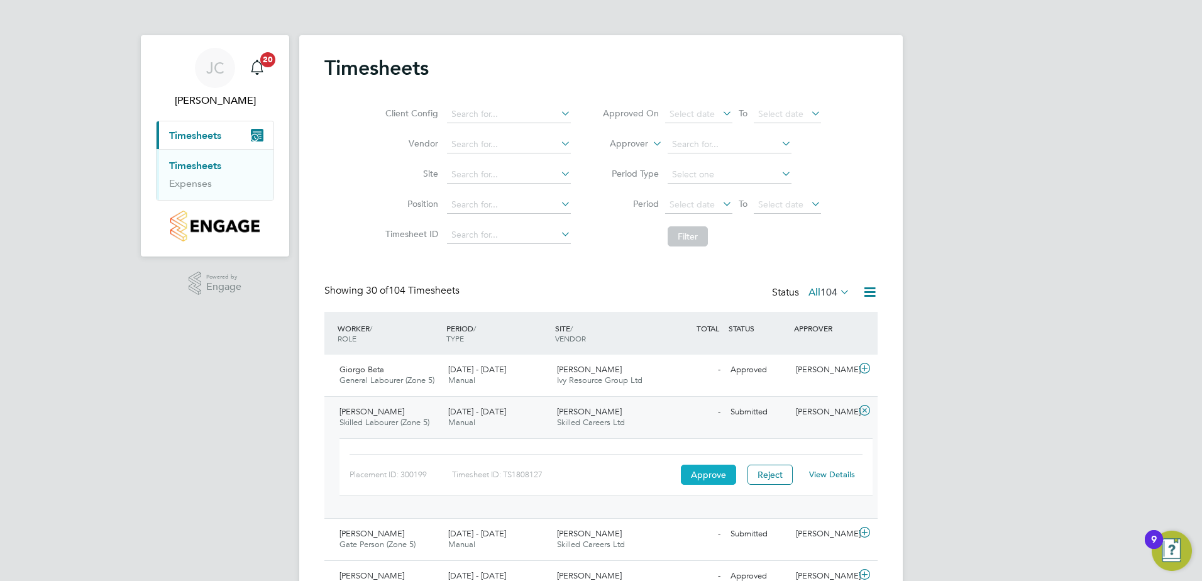
click at [713, 471] on button "Approve" at bounding box center [708, 475] width 55 height 20
click at [871, 532] on icon at bounding box center [865, 532] width 16 height 10
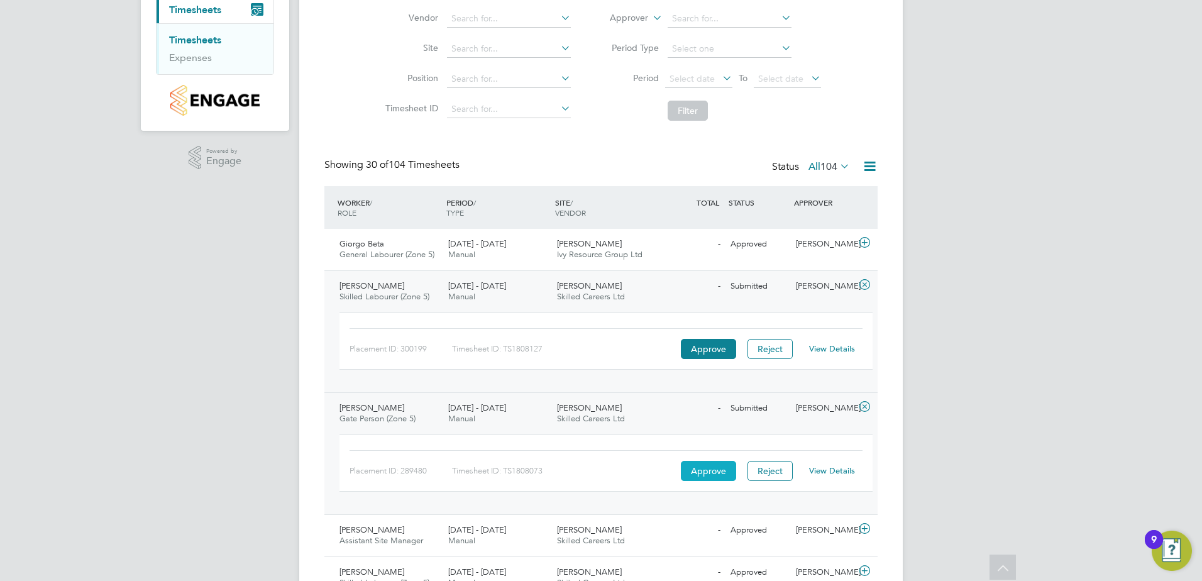
click at [719, 470] on button "Approve" at bounding box center [708, 471] width 55 height 20
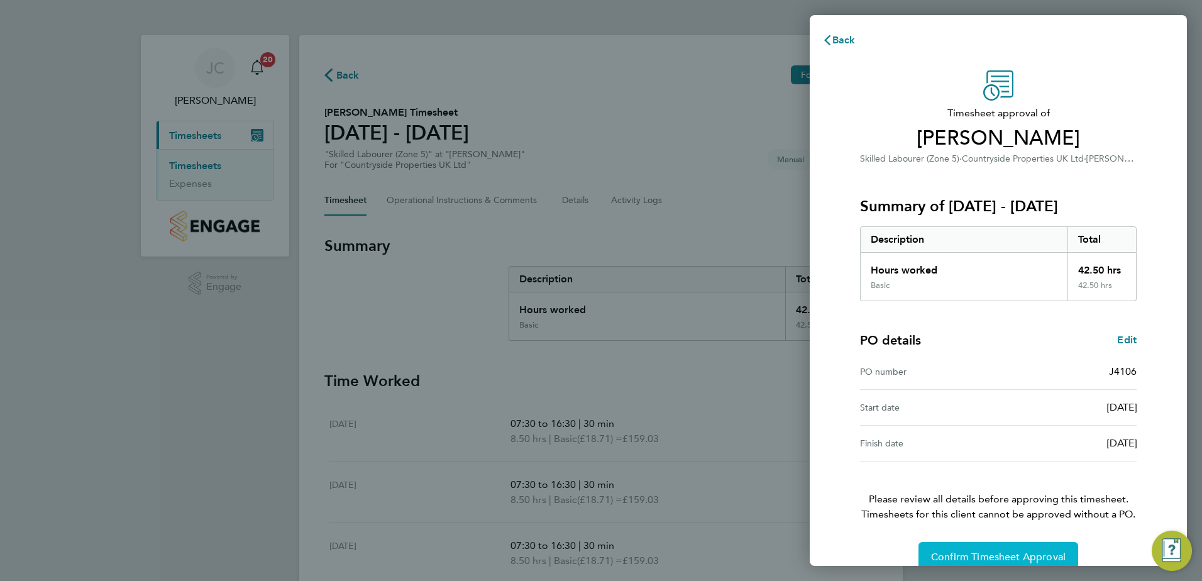
click at [995, 560] on span "Confirm Timesheet Approval" at bounding box center [998, 557] width 135 height 13
click at [1028, 553] on span "Confirm Timesheet Approval" at bounding box center [998, 557] width 135 height 13
click at [964, 560] on span "Confirm Timesheet Approval" at bounding box center [998, 557] width 135 height 13
